Goal: Navigation & Orientation: Understand site structure

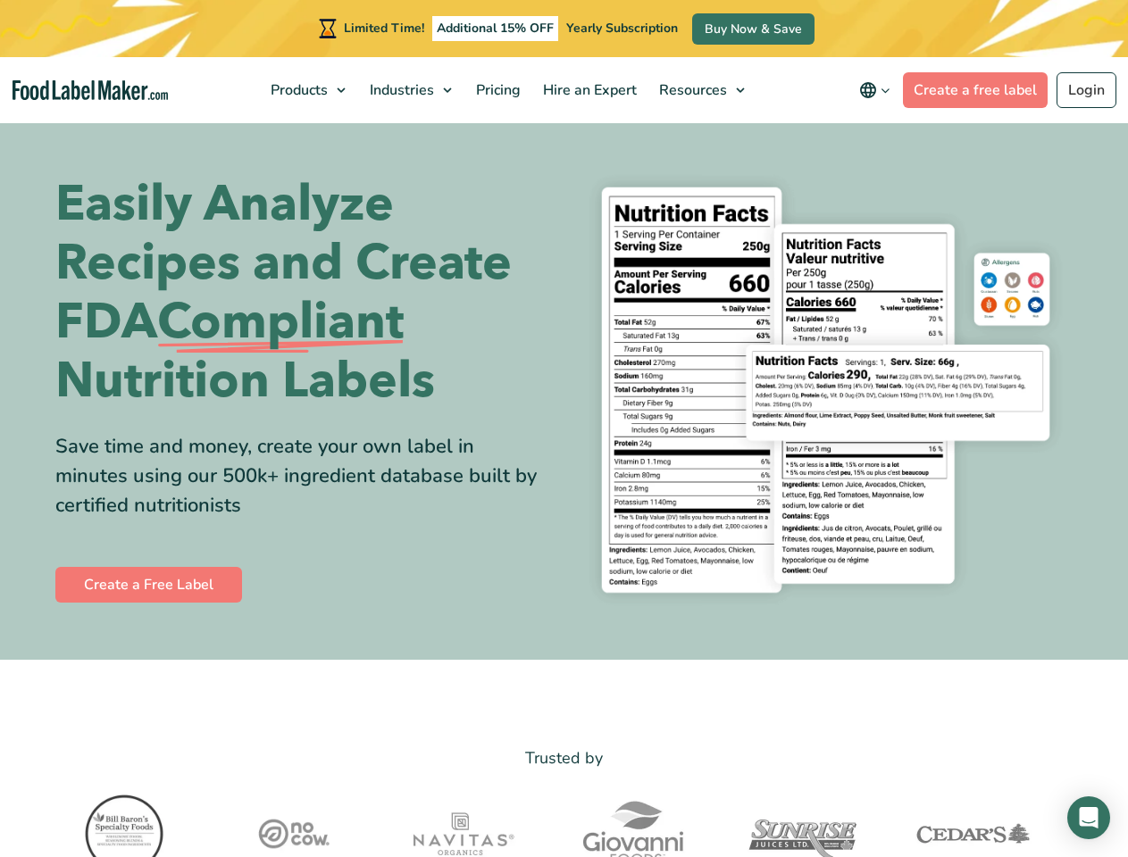
click at [563, 429] on div "Easily Analyze Recipes and Create FDA Compliant Nutrition Labels Save time and …" at bounding box center [564, 390] width 1018 height 454
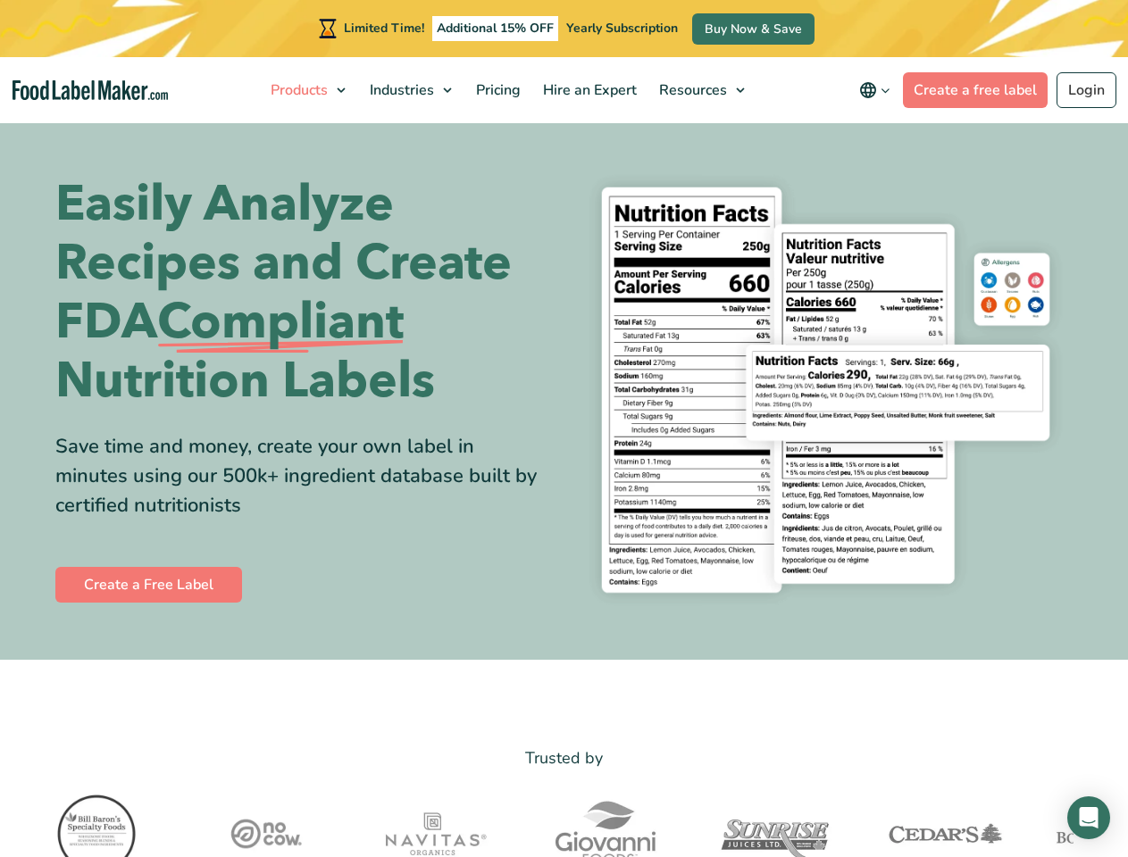
click at [310, 90] on span "Products" at bounding box center [297, 90] width 64 height 20
click at [413, 90] on span "Industries" at bounding box center [399, 90] width 71 height 20
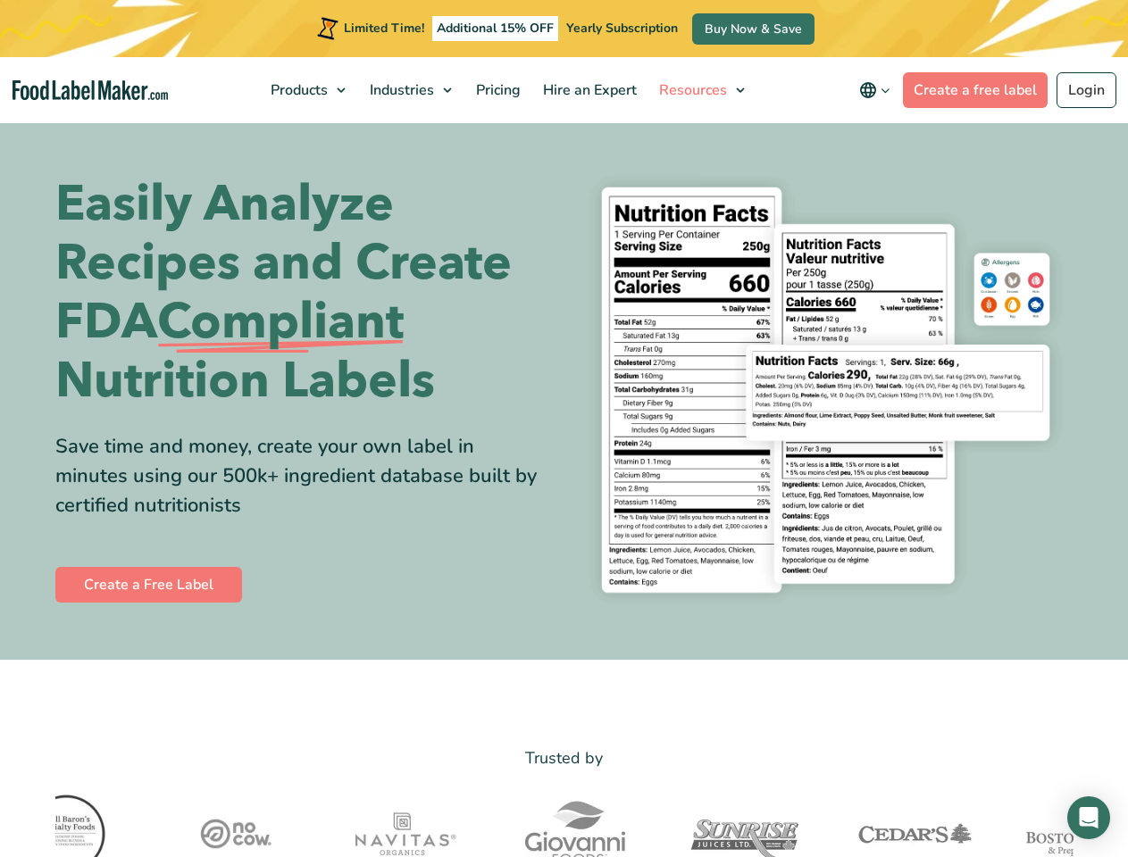
click at [703, 90] on span "Resources" at bounding box center [691, 90] width 75 height 20
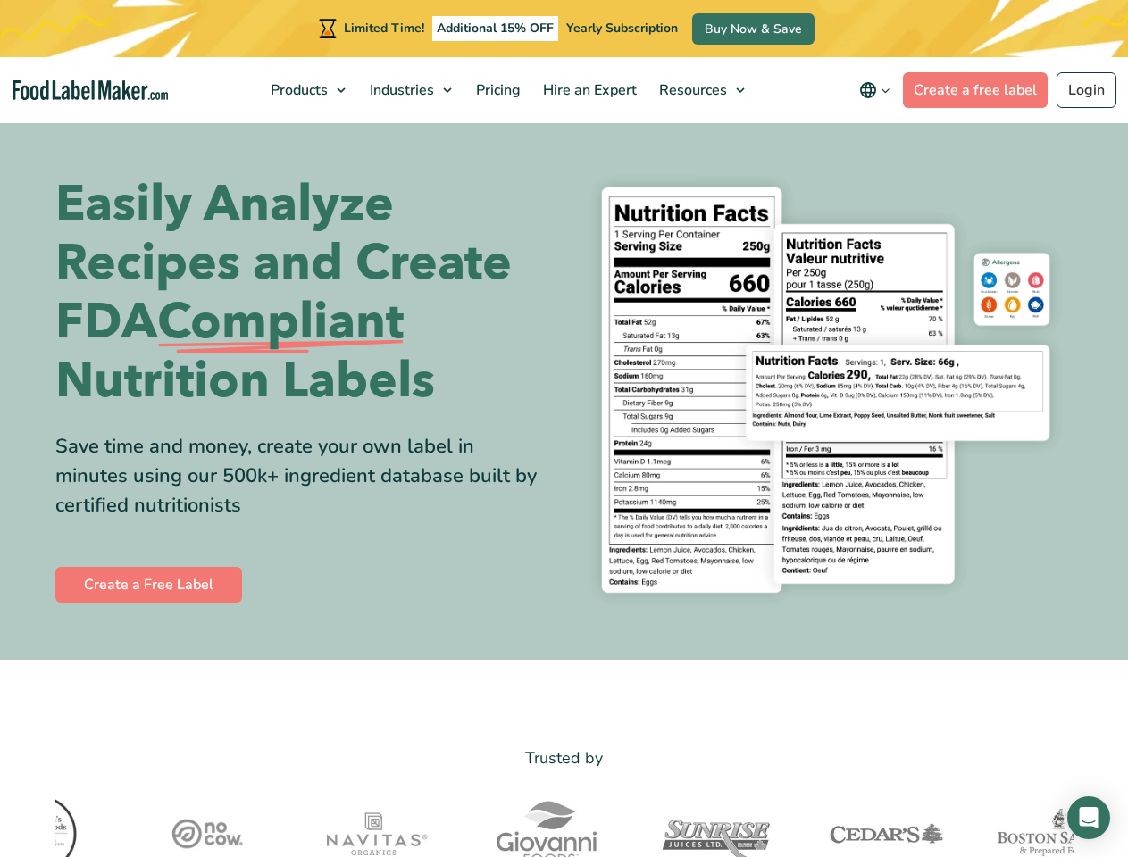
click at [878, 90] on icon "main navigation" at bounding box center [867, 89] width 21 height 21
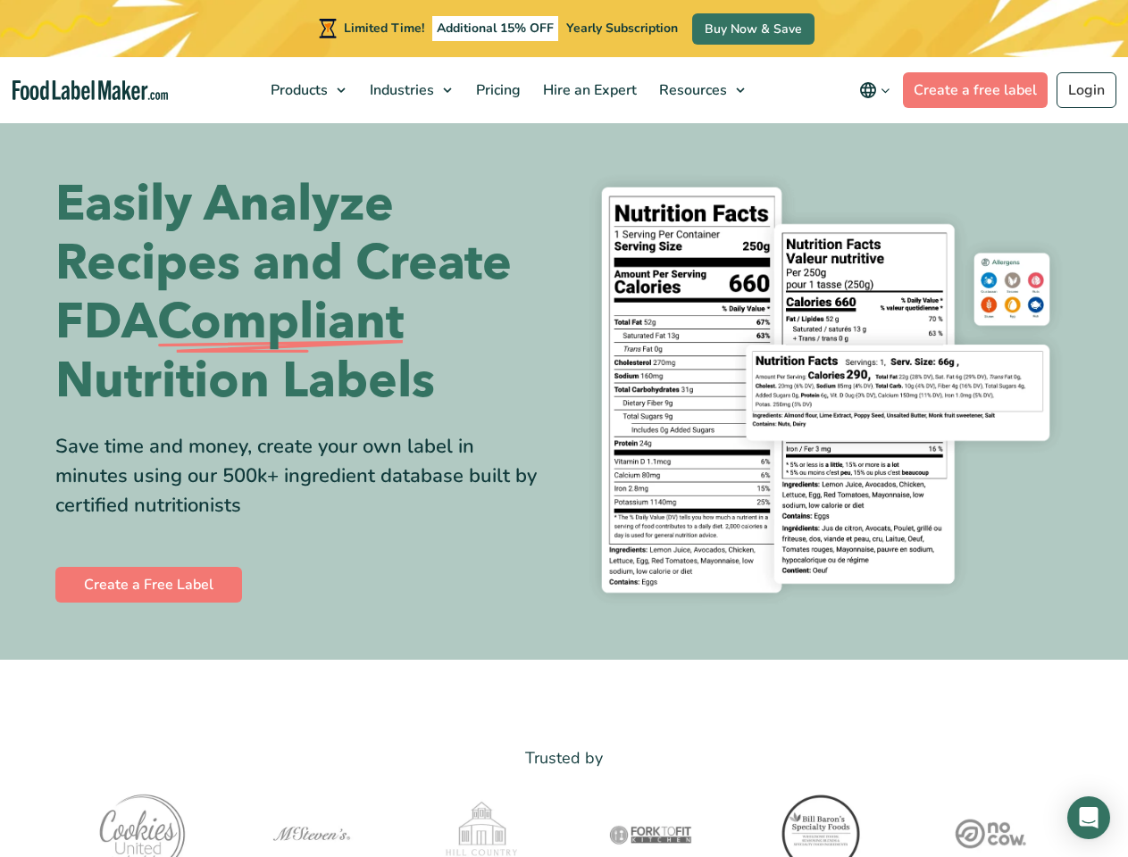
click at [563, 429] on div "Easily Analyze Recipes and Create FDA Compliant Nutrition Labels Save time and …" at bounding box center [564, 390] width 1018 height 454
click at [310, 90] on span "Products" at bounding box center [297, 90] width 64 height 20
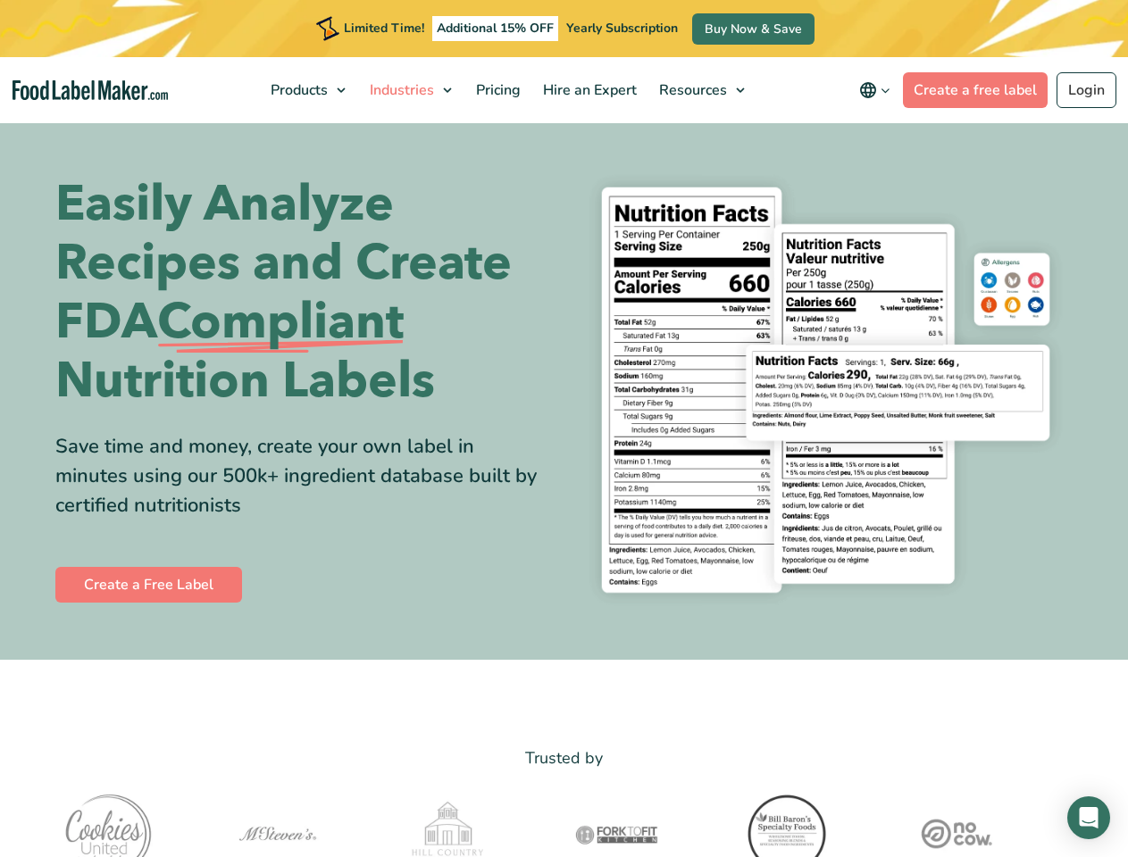
click at [413, 90] on span "Industries" at bounding box center [399, 90] width 71 height 20
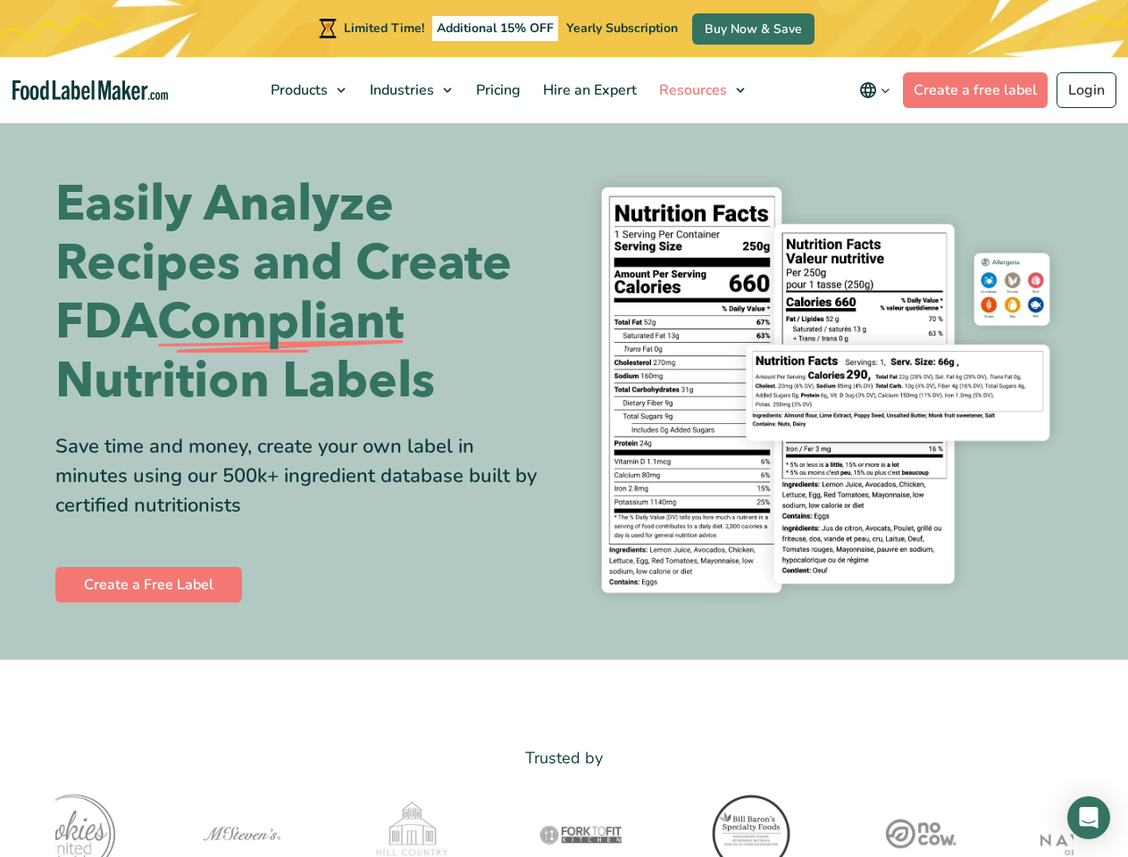
click at [703, 90] on span "Resources" at bounding box center [691, 90] width 75 height 20
